Goal: Information Seeking & Learning: Learn about a topic

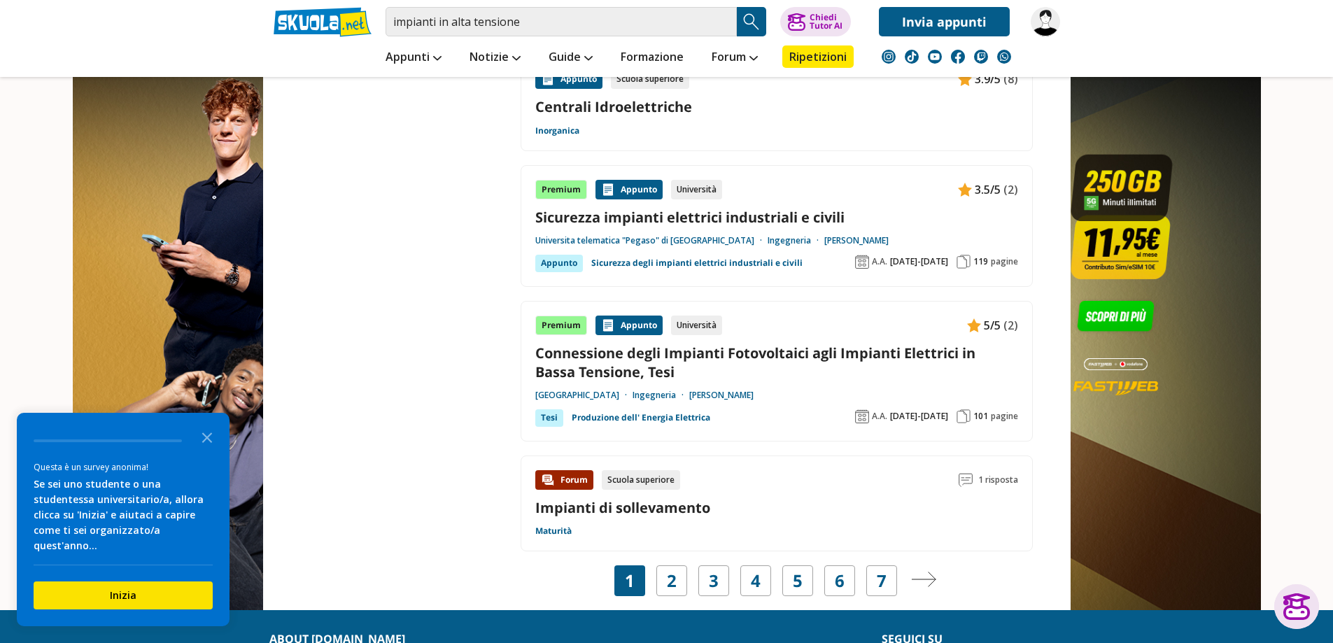
scroll to position [2240, 0]
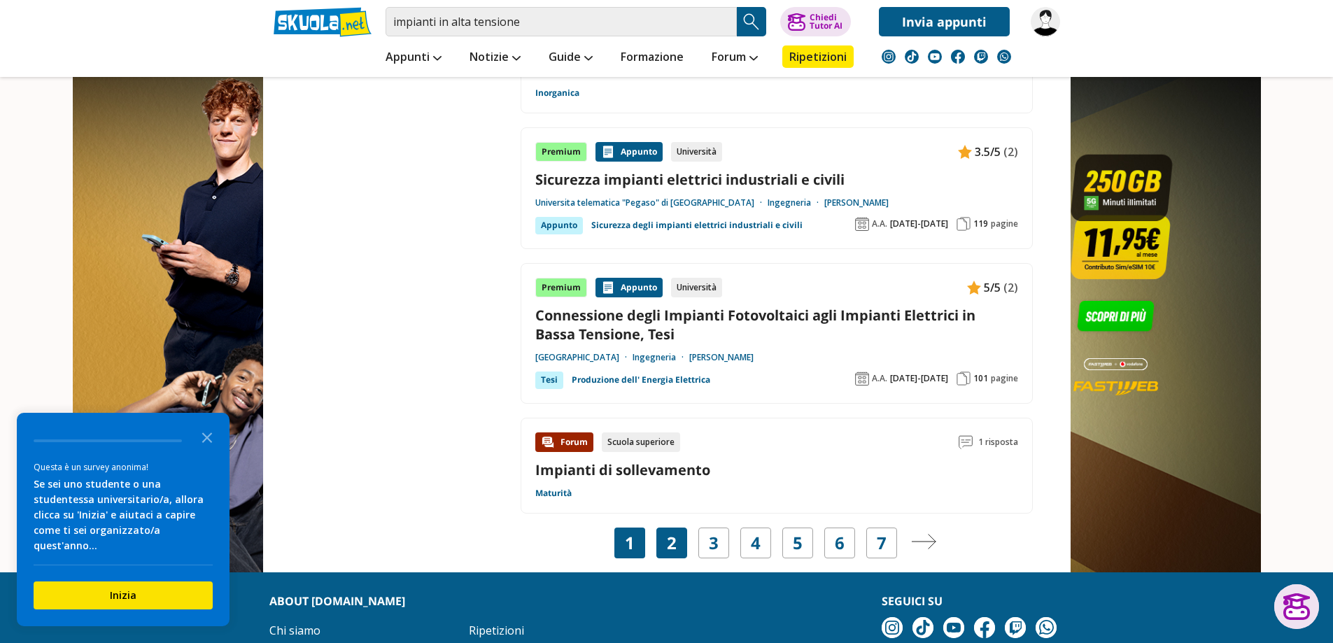
click at [672, 547] on link "2" at bounding box center [672, 543] width 10 height 20
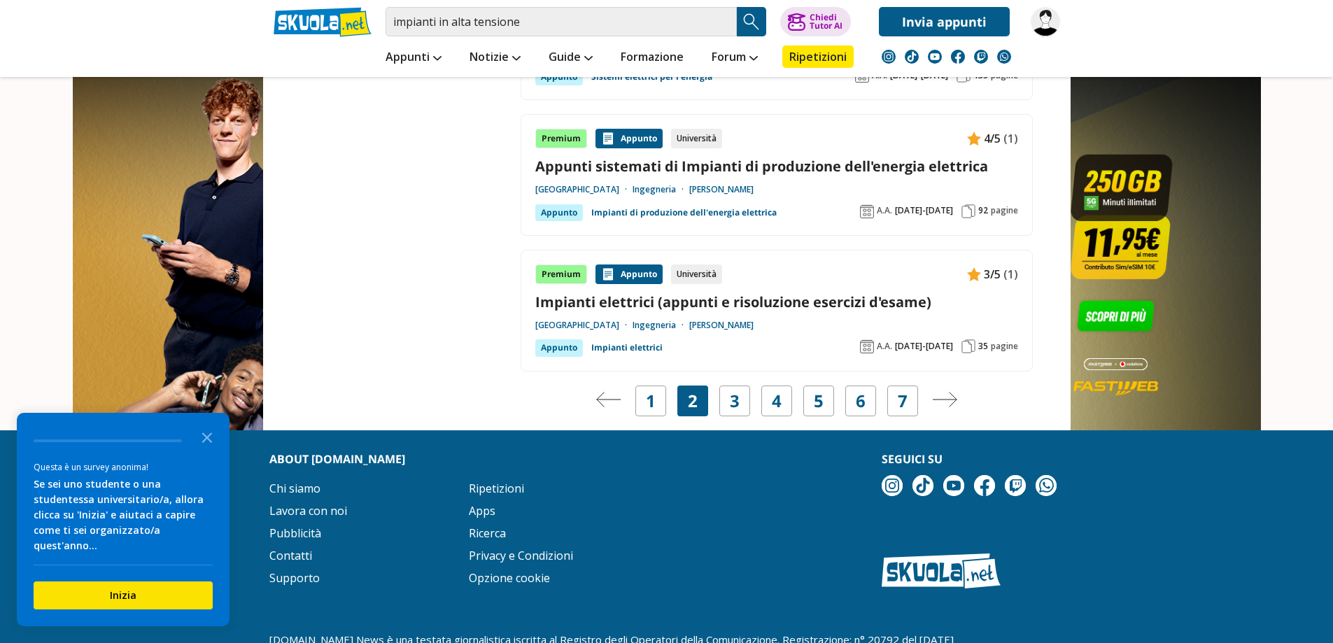
scroll to position [2450, 0]
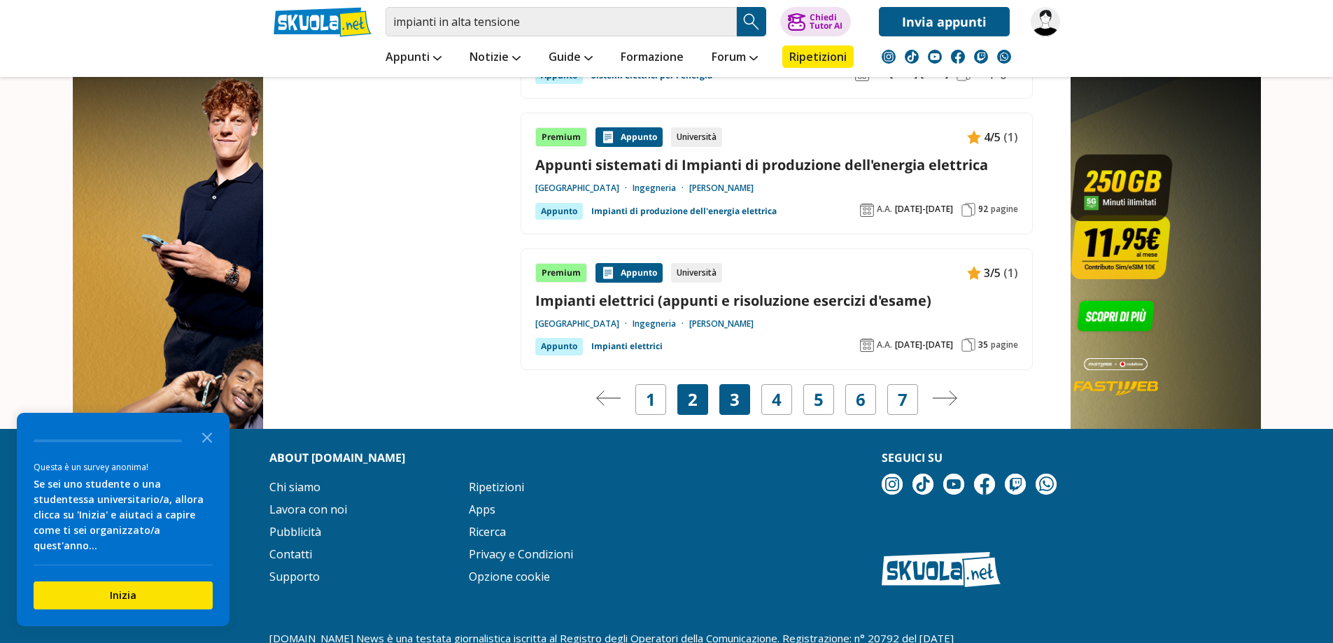
click at [743, 400] on div "3" at bounding box center [735, 399] width 31 height 31
click at [731, 403] on link "3" at bounding box center [735, 400] width 10 height 20
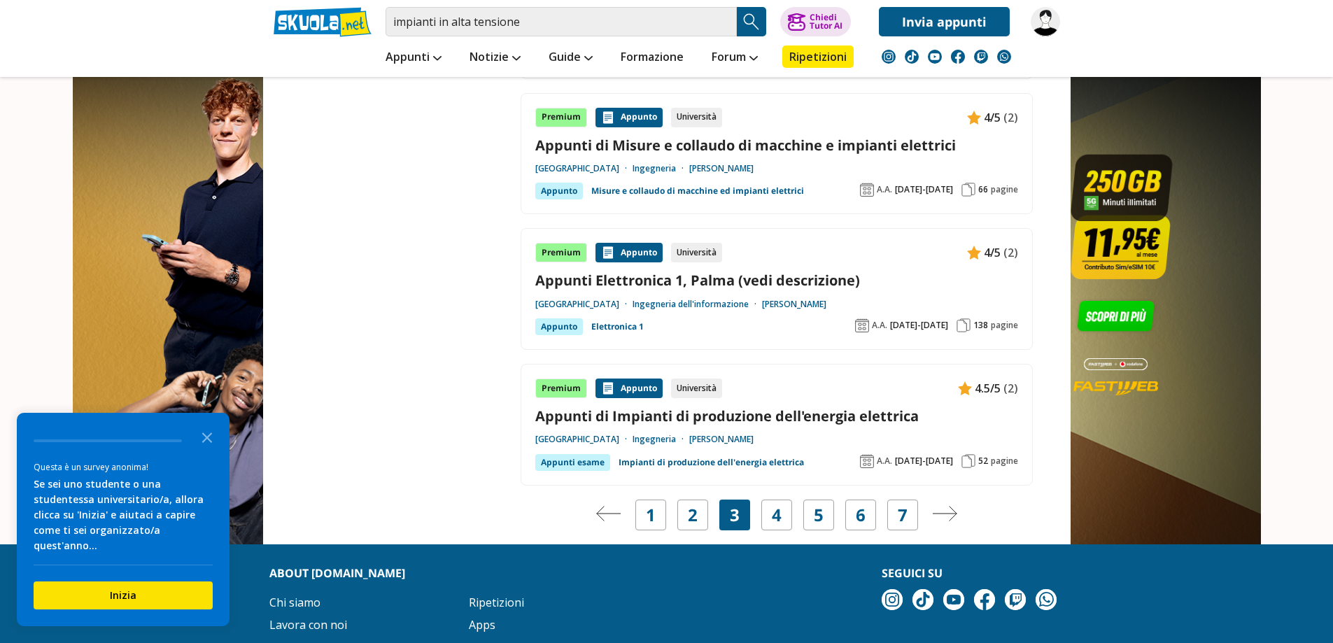
scroll to position [2549, 0]
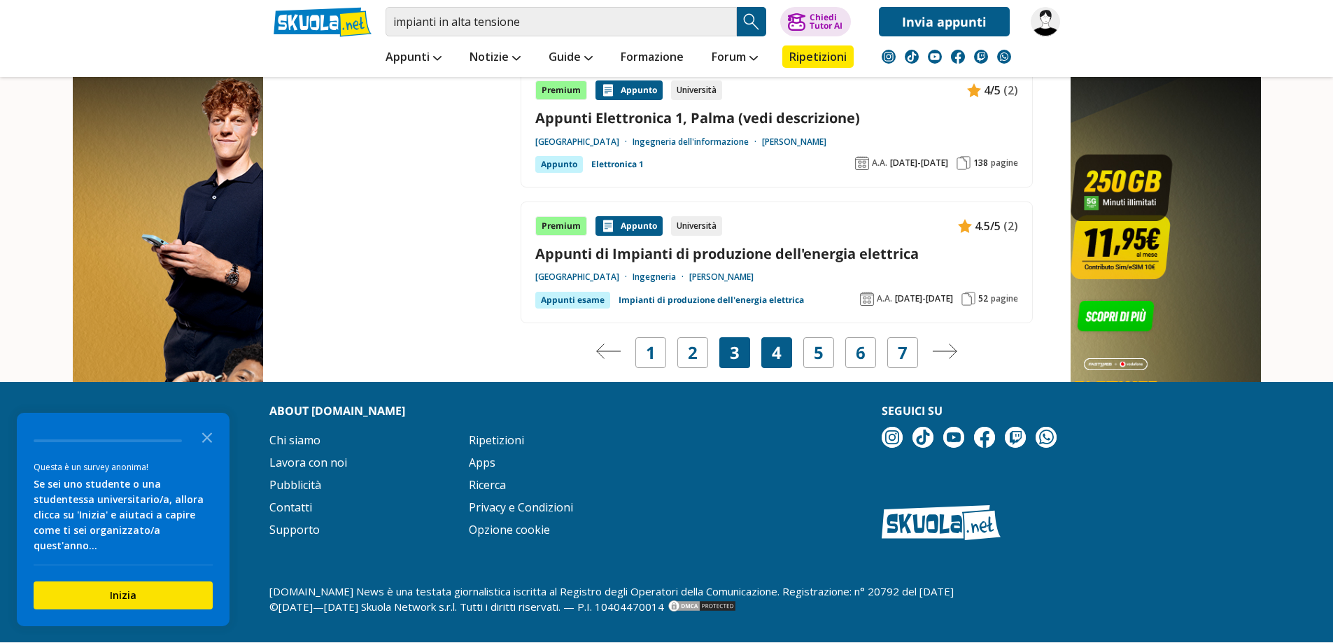
click at [778, 355] on link "4" at bounding box center [777, 353] width 10 height 20
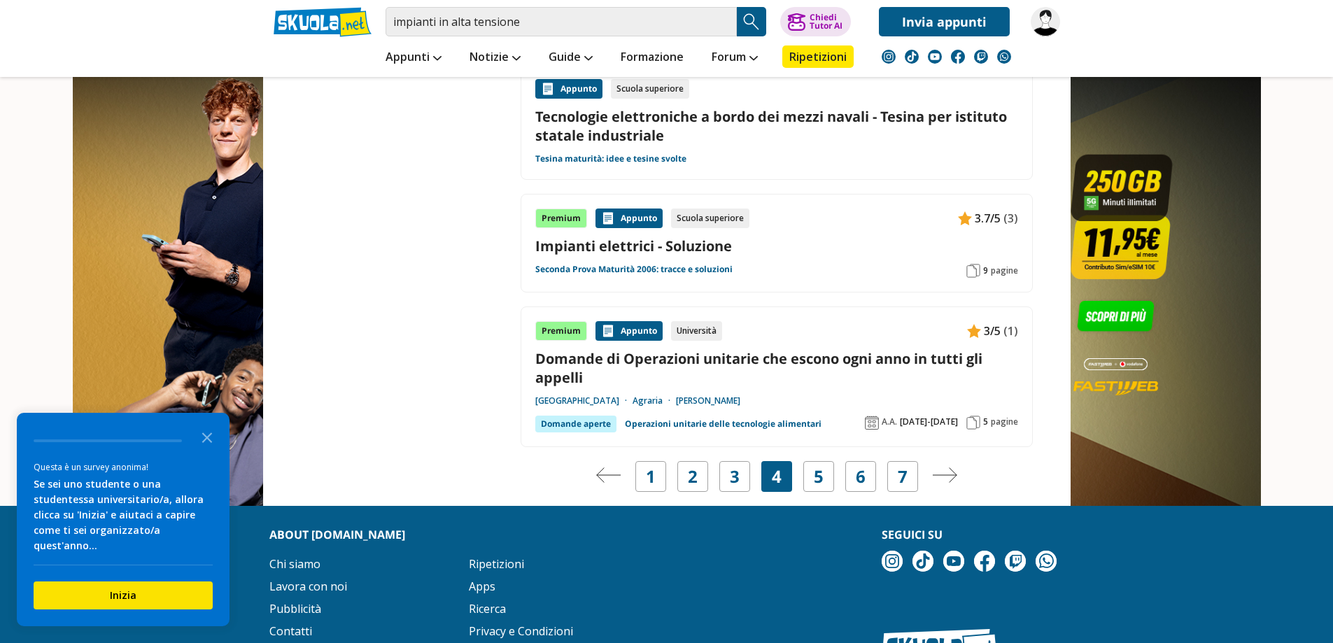
scroll to position [2516, 0]
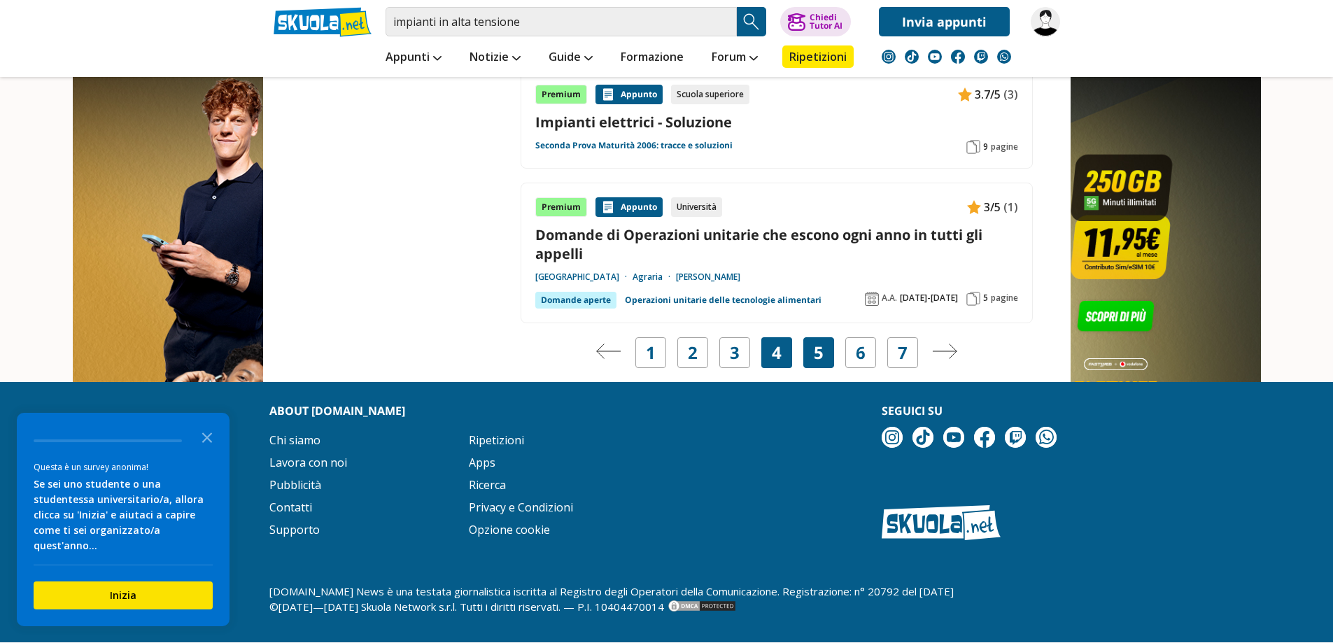
click at [818, 356] on link "5" at bounding box center [819, 353] width 10 height 20
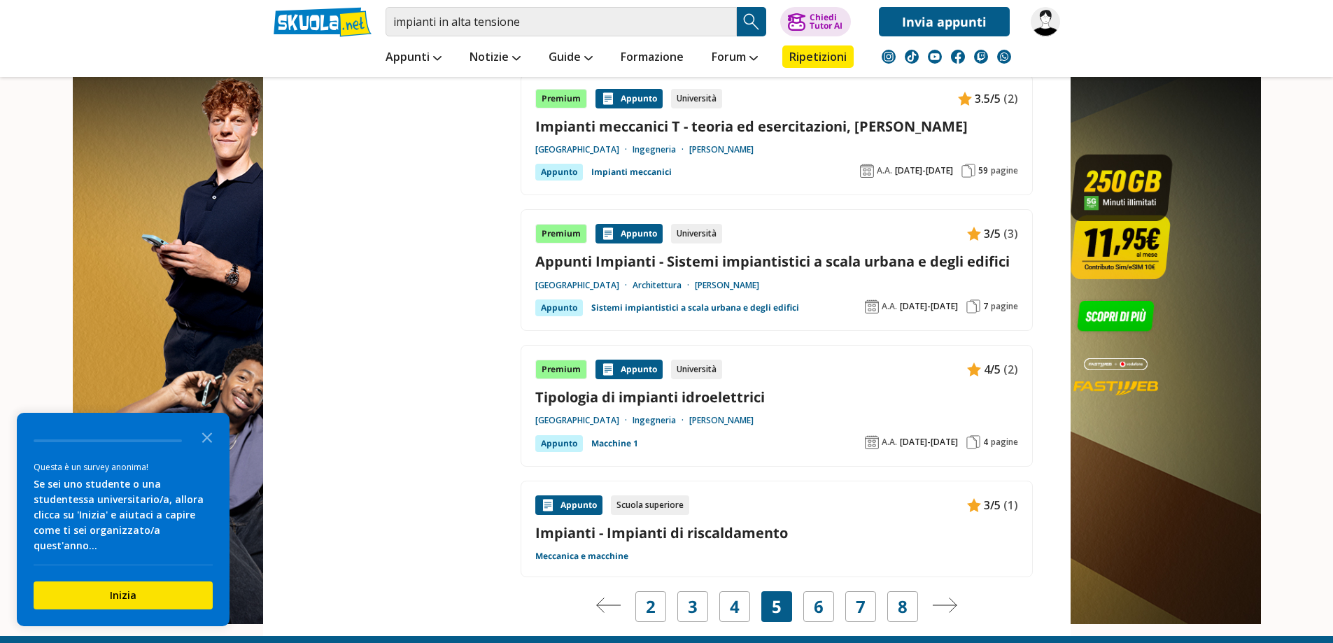
scroll to position [2310, 0]
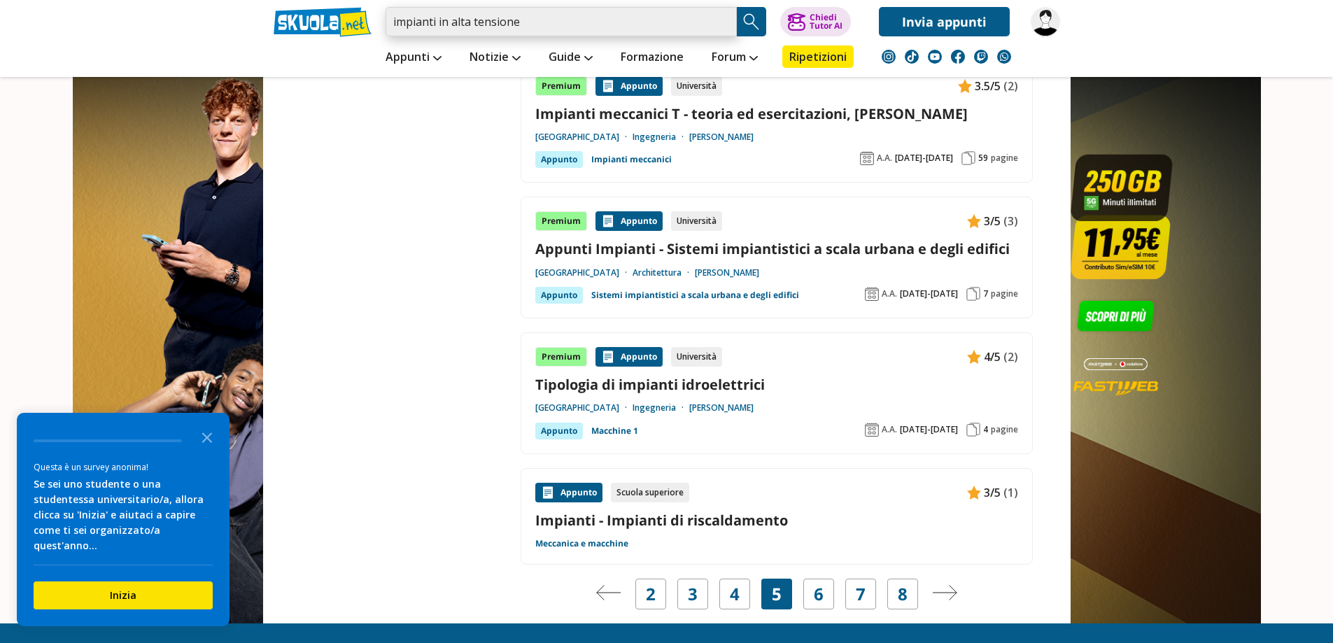
drag, startPoint x: 451, startPoint y: 24, endPoint x: 384, endPoint y: 27, distance: 67.9
click at [384, 27] on div "impianti in alta tensione Trova un tutor esperto su questo argomento Chiedi Tut…" at bounding box center [667, 18] width 808 height 36
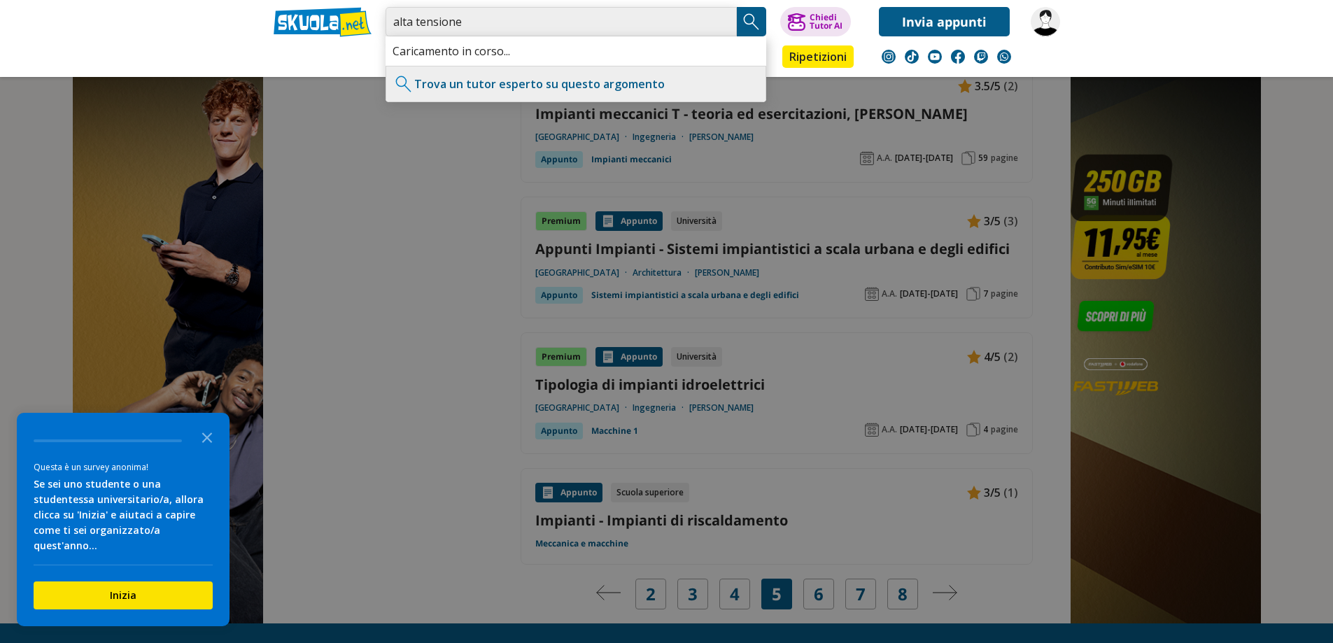
type input "alta tensione"
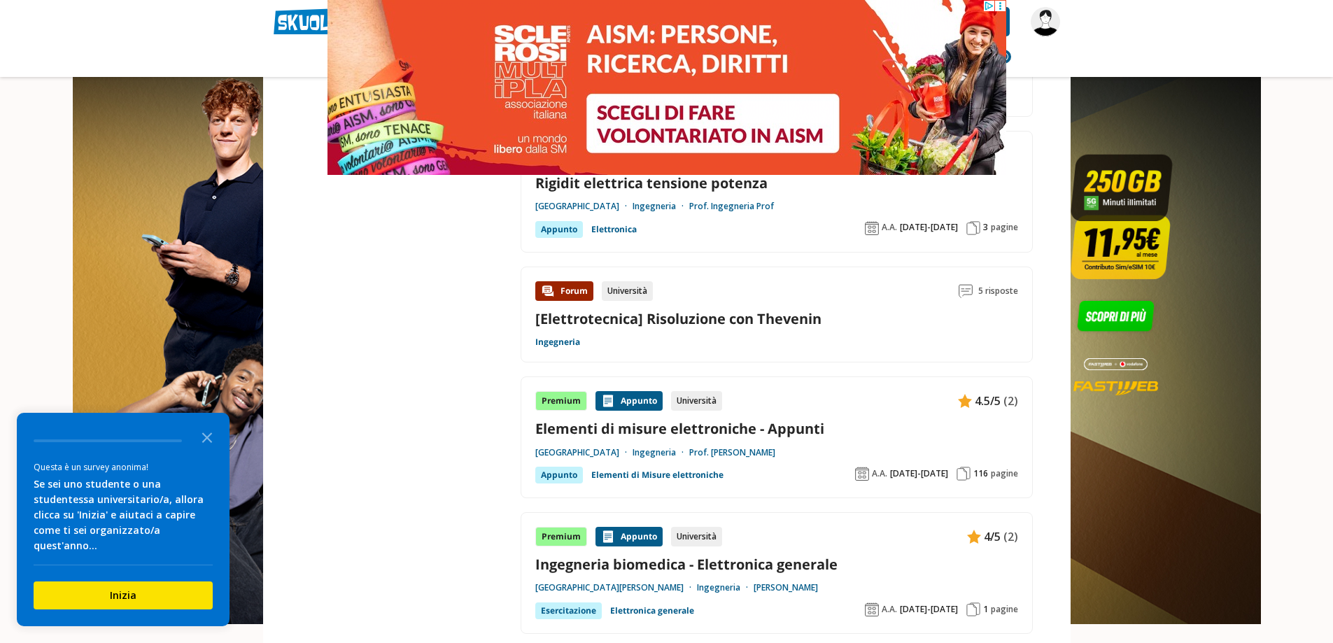
scroll to position [2240, 0]
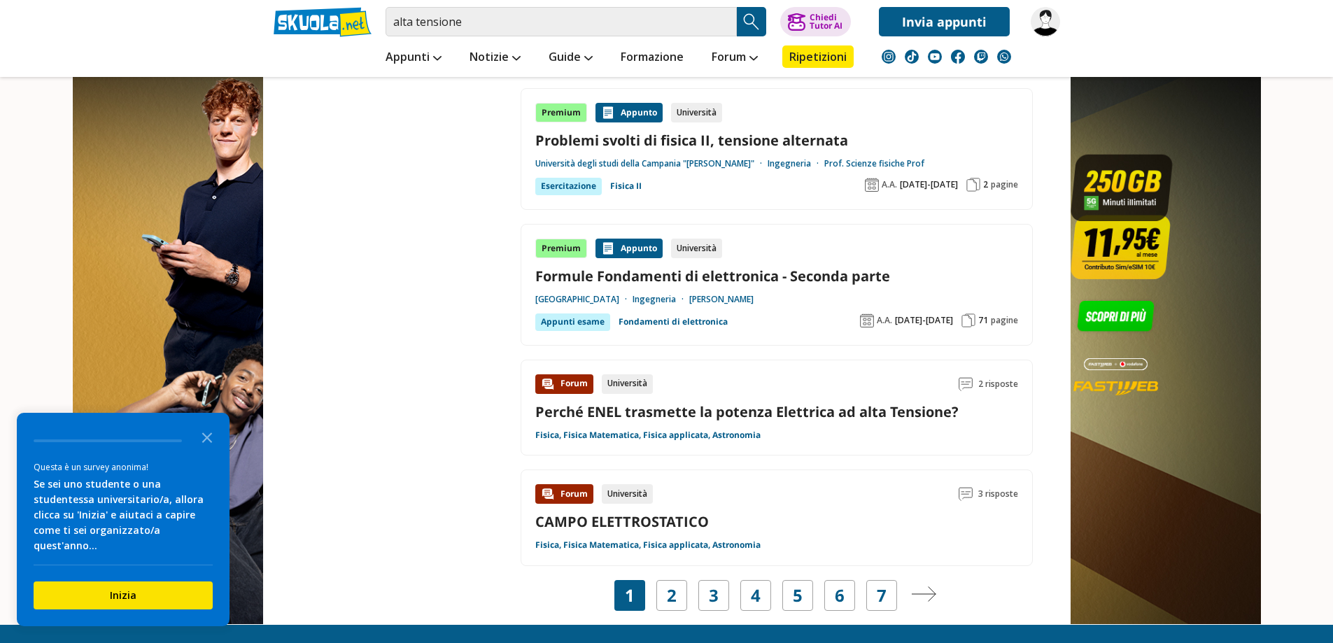
click at [1044, 24] on img at bounding box center [1045, 21] width 29 height 29
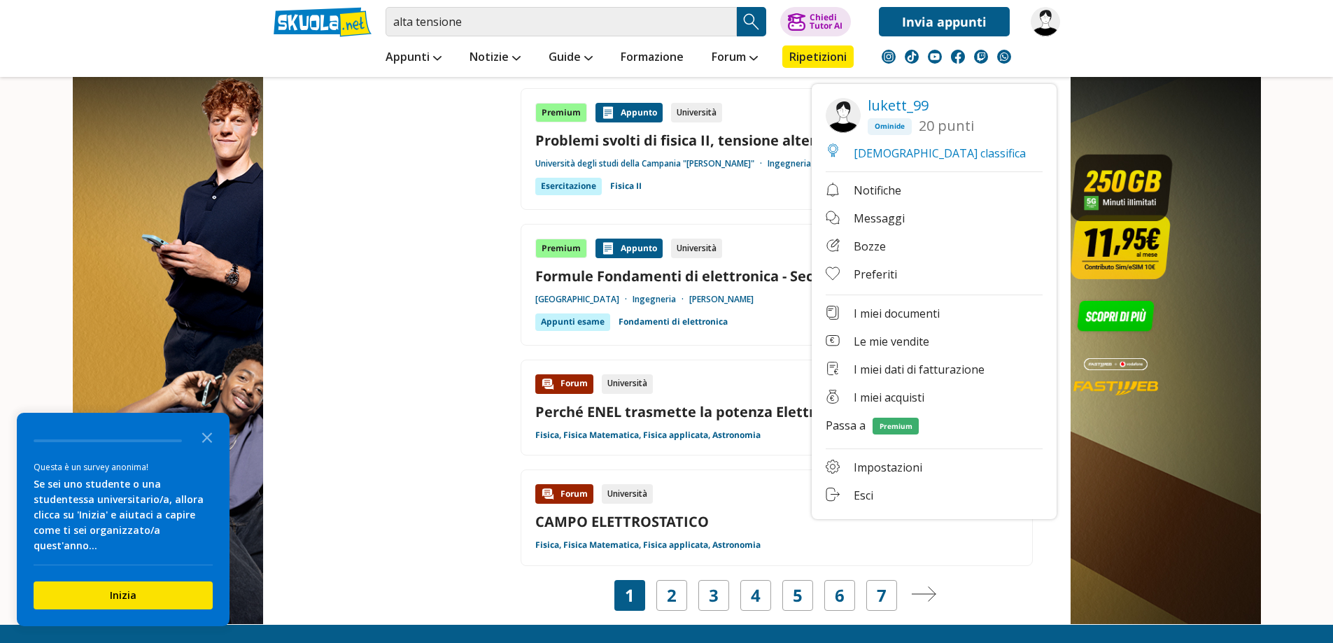
click at [858, 494] on link "Esci" at bounding box center [934, 496] width 217 height 17
